Goal: Transaction & Acquisition: Subscribe to service/newsletter

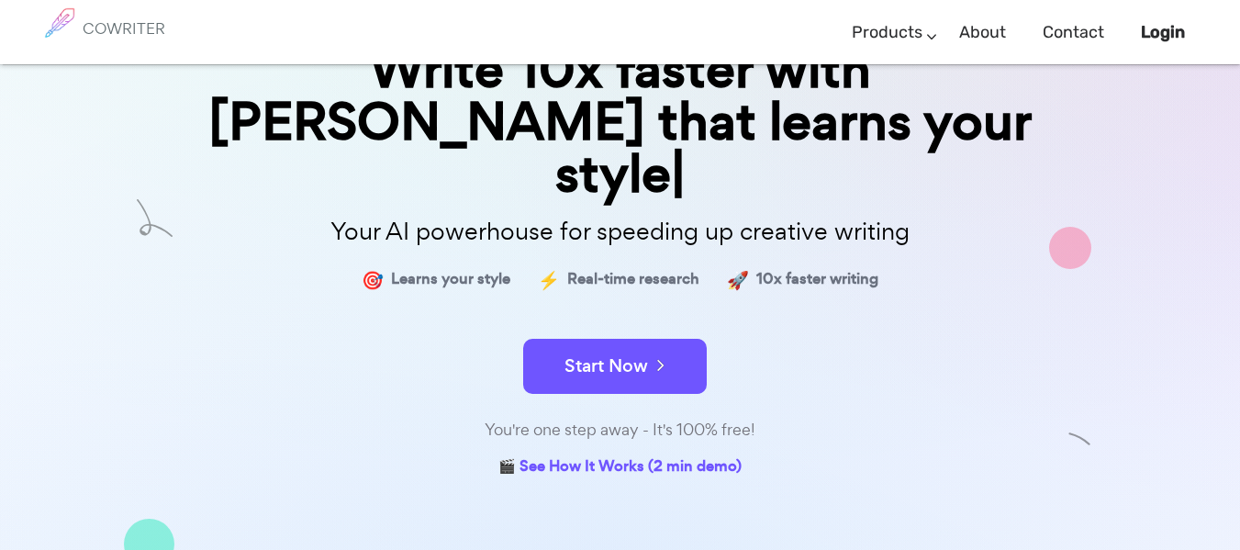
scroll to position [92, 0]
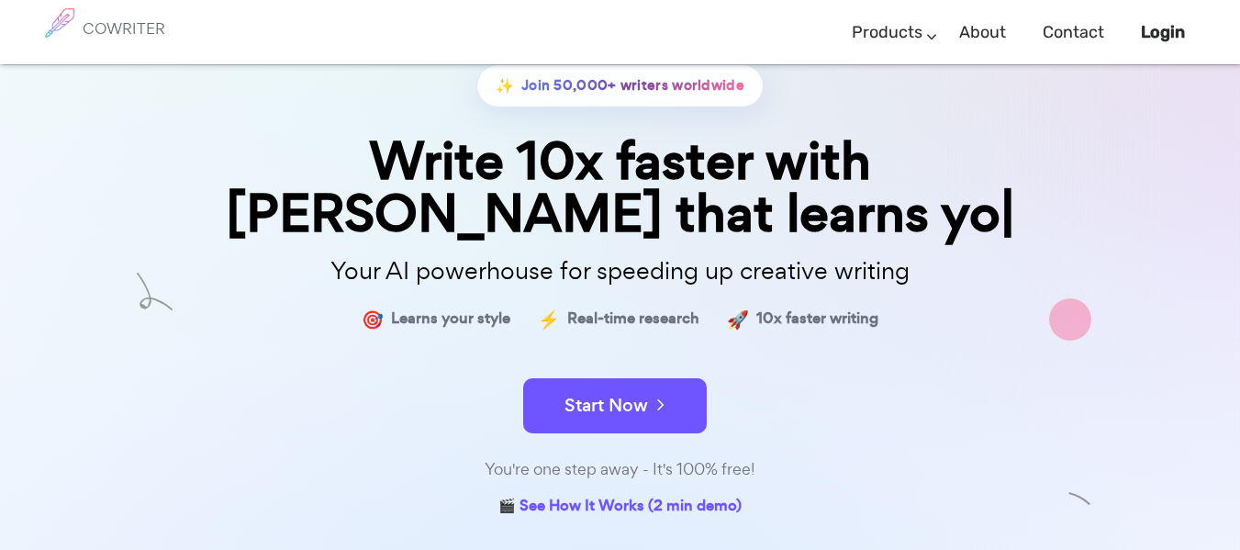
click at [631, 390] on div "✨ Join 50,000+ writers worldwide Write 10x faster with AI that learns yo Your A…" at bounding box center [620, 292] width 918 height 457
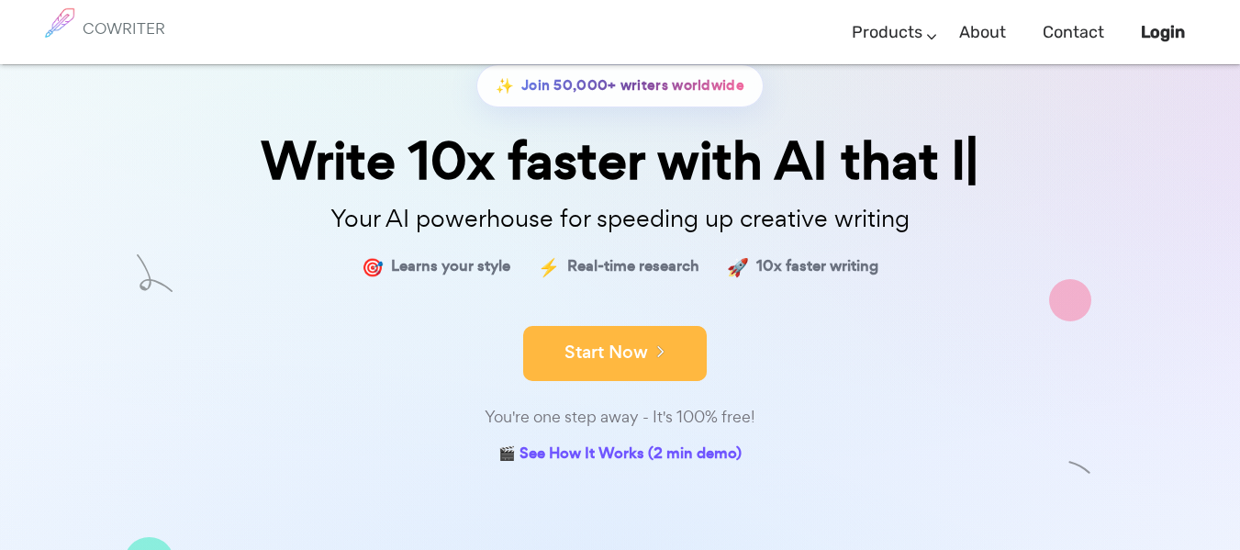
click at [633, 353] on button "Start Now" at bounding box center [615, 353] width 184 height 55
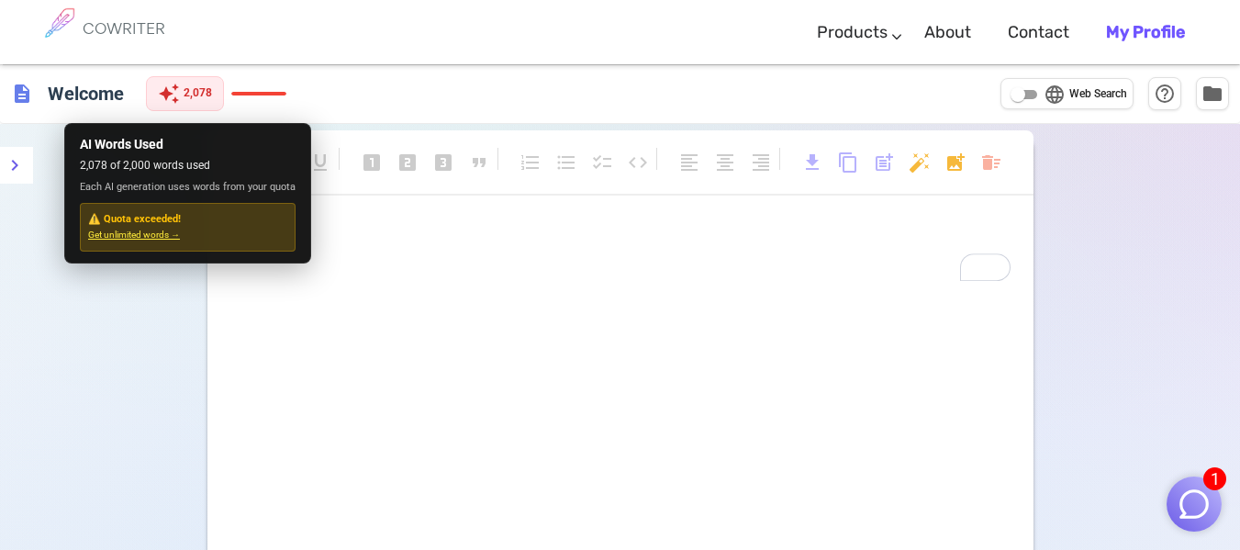
click at [137, 239] on span "Get unlimited words →" at bounding box center [187, 236] width 199 height 16
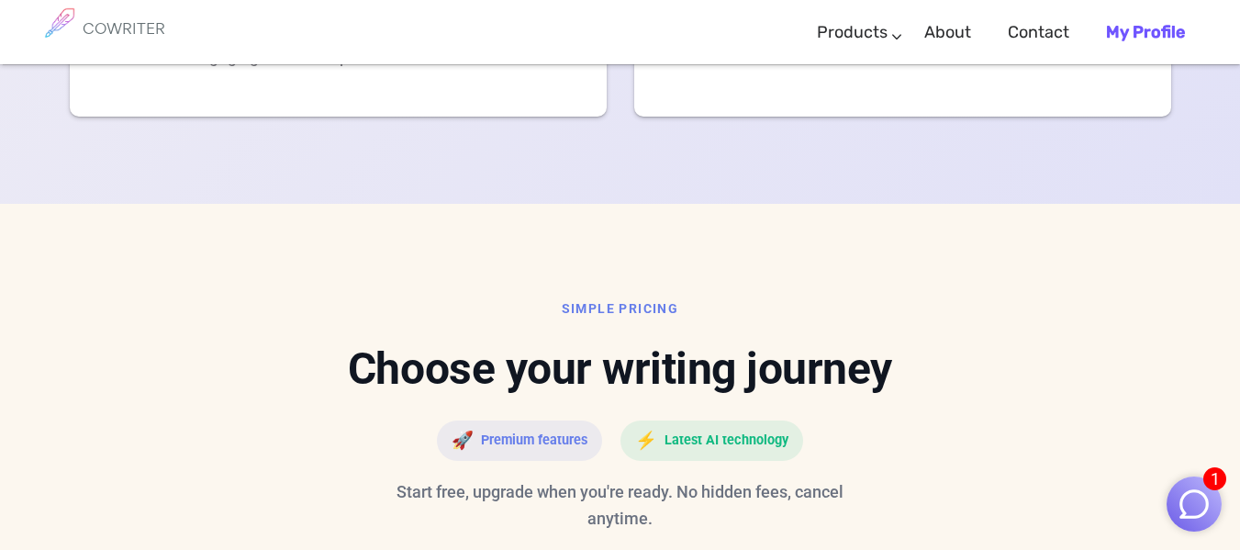
scroll to position [4136, 0]
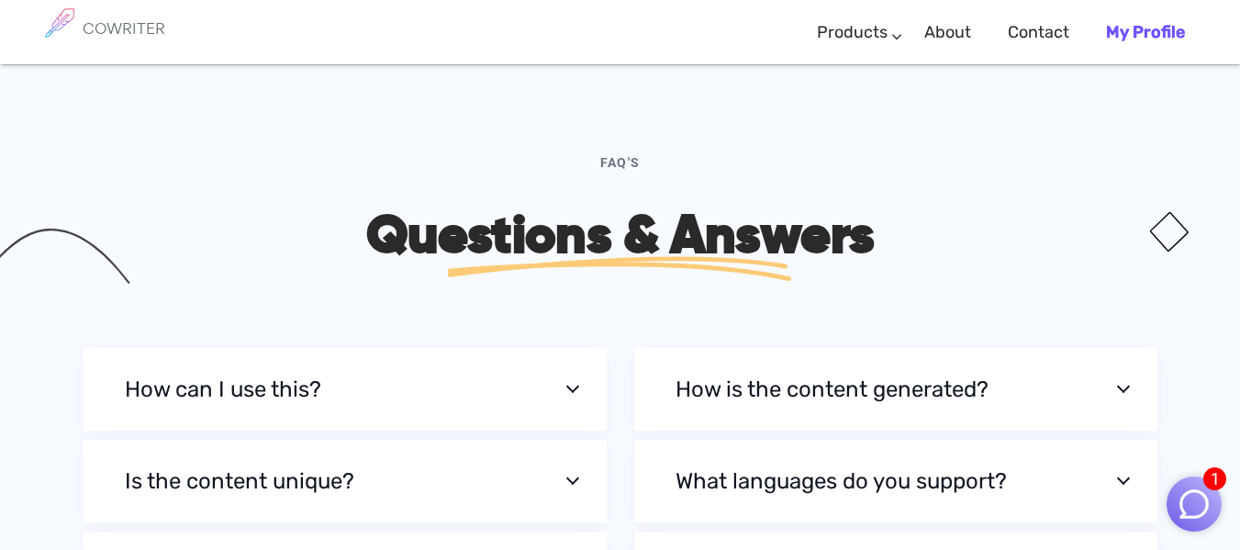
scroll to position [5695, 0]
